Goal: Task Accomplishment & Management: Manage account settings

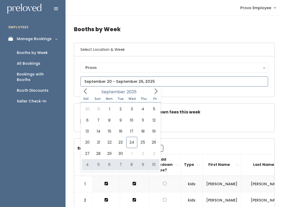
type input "[DATE] to [DATE]"
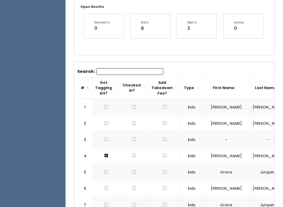
scroll to position [105, 0]
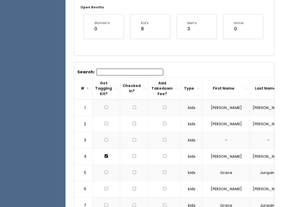
click at [105, 72] on input "Search:" at bounding box center [129, 72] width 67 height 7
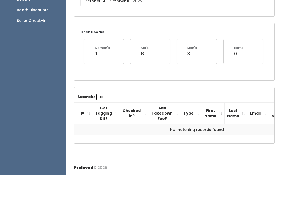
scroll to position [47, 0]
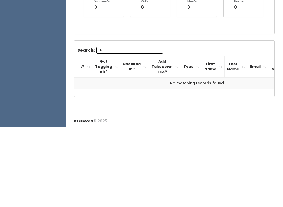
type input "T"
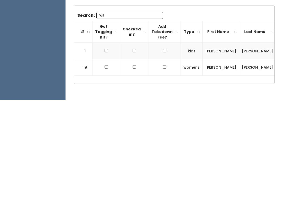
scroll to position [0, 0]
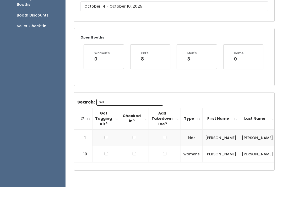
type input "Wil"
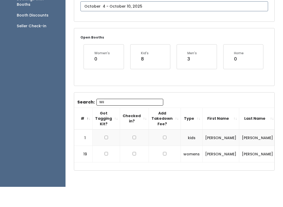
click at [91, 21] on input "text" at bounding box center [174, 26] width 188 height 10
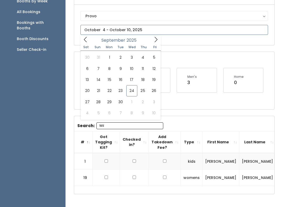
scroll to position [36, 0]
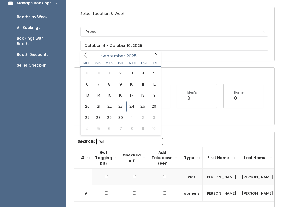
click at [200, 69] on div "Open Booths Women's 0 Kid's 8 Men's 3 Home 0" at bounding box center [174, 96] width 200 height 57
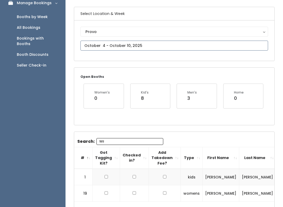
click at [96, 48] on body "EMPLOYEES Manage Bookings Booths by Week All Bookings Bookings with Booths Boot…" at bounding box center [141, 102] width 283 height 277
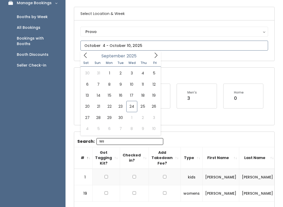
type input "September 20 to September 26"
